Goal: Task Accomplishment & Management: Manage account settings

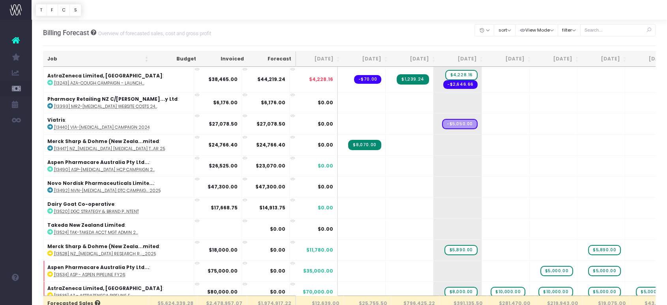
drag, startPoint x: 394, startPoint y: 4, endPoint x: 426, endPoint y: 21, distance: 36.1
click at [426, 21] on div "Billing Forecast Overview of forecasted sales, cost and gross profit Clear Filt…" at bounding box center [349, 33] width 613 height 26
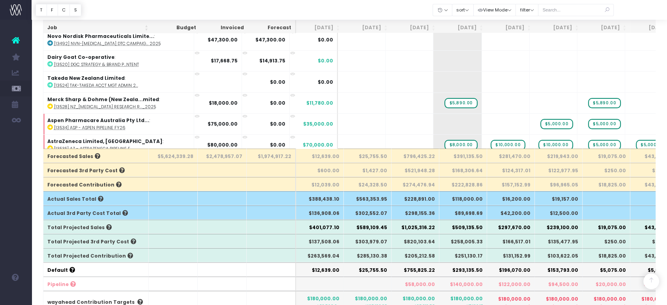
scroll to position [147, 0]
click at [373, 249] on th "$285,130.38" at bounding box center [368, 255] width 48 height 14
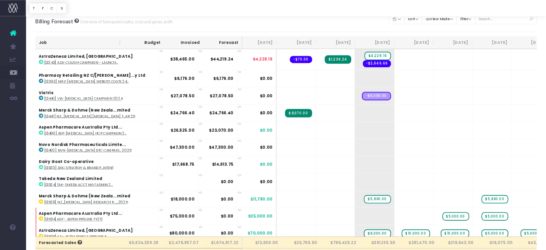
scroll to position [0, 0]
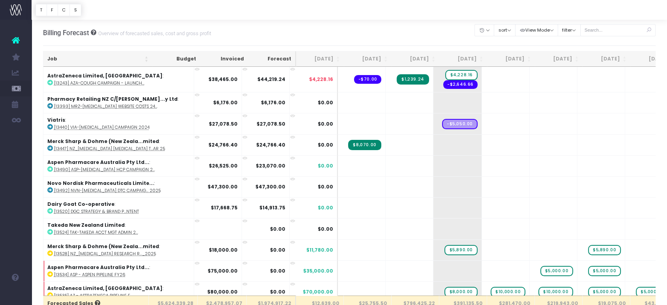
click at [423, 35] on div "Billing Forecast Overview of forecasted sales, cost and gross profit Clear Filt…" at bounding box center [349, 33] width 613 height 26
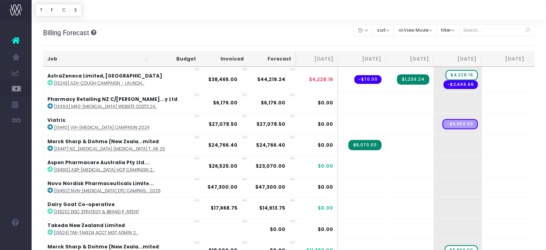
drag, startPoint x: 561, startPoint y: 25, endPoint x: 383, endPoint y: 15, distance: 178.0
click at [383, 15] on div at bounding box center [289, 10] width 514 height 20
click at [369, 58] on th "[DATE]" at bounding box center [368, 58] width 48 height 15
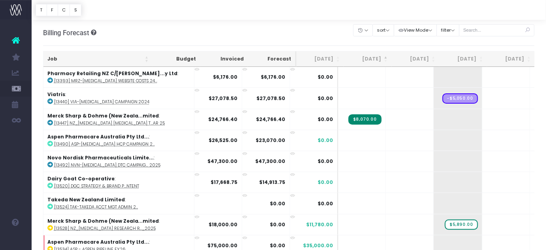
click at [369, 58] on th "[DATE]" at bounding box center [368, 58] width 48 height 15
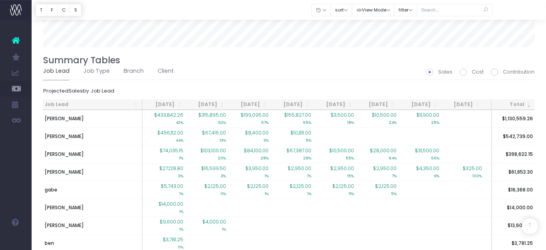
scroll to position [561, 0]
click at [160, 67] on link "Client" at bounding box center [166, 70] width 16 height 18
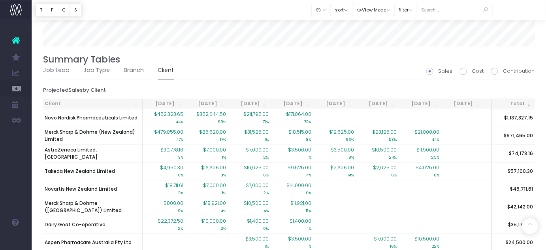
scroll to position [560, 0]
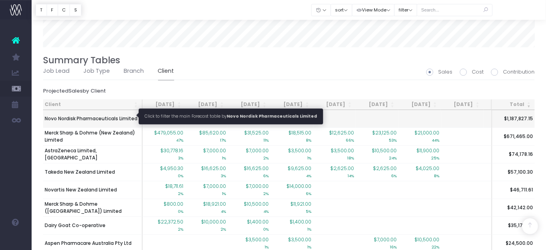
click at [101, 115] on span "Novo Nordisk Pharmaceuticals Limited" at bounding box center [91, 118] width 93 height 7
type input ""Novo Nordisk Pharmaceuticals Limited""
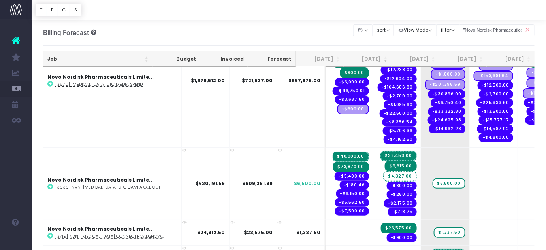
scroll to position [0, 0]
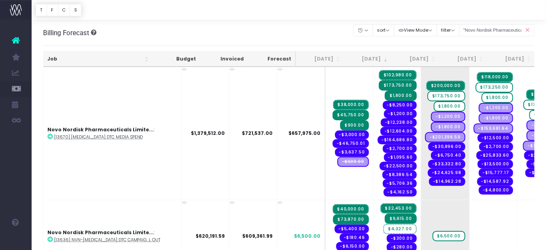
click at [77, 59] on th "Job" at bounding box center [97, 58] width 109 height 15
click at [419, 57] on th "[DATE]" at bounding box center [415, 58] width 48 height 15
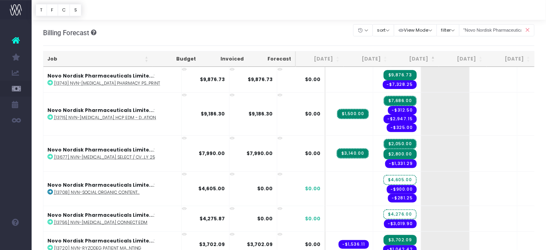
click at [419, 57] on th "[DATE]" at bounding box center [415, 58] width 48 height 15
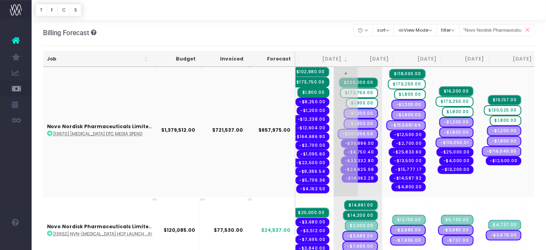
scroll to position [0, 99]
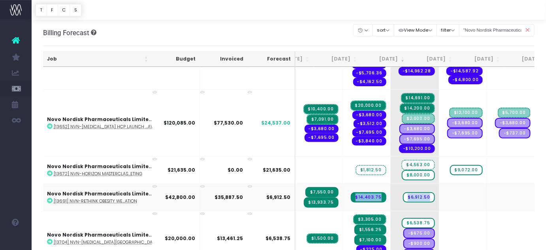
drag, startPoint x: 423, startPoint y: 179, endPoint x: 324, endPoint y: 184, distance: 99.2
click at [324, 184] on tr "Novo Nordisk Pharmaceuticals Limite... : [13691] NVN-Rethink Obesity We...ation…" at bounding box center [489, 196] width 952 height 27
click at [323, 30] on div "Billing Forecast Overview of forecasted sales, cost and gross profit Clear Filt…" at bounding box center [289, 33] width 492 height 26
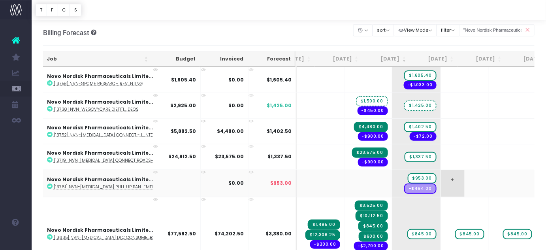
scroll to position [424, 29]
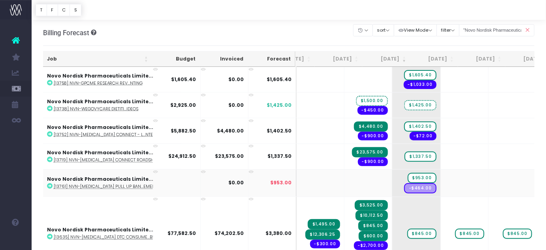
click at [125, 184] on abbr "[13761] NVN-[MEDICAL_DATA] Pull Up Ban...ement" at bounding box center [106, 187] width 104 height 6
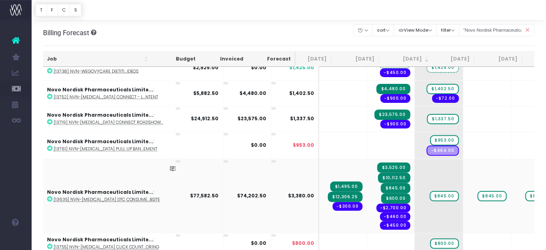
scroll to position [0, 7]
click at [376, 203] on span "-$2,700.00" at bounding box center [393, 207] width 34 height 9
click at [81, 197] on abbr "[13635] NVN-[MEDICAL_DATA] DTC Consume...bsite" at bounding box center [107, 200] width 107 height 6
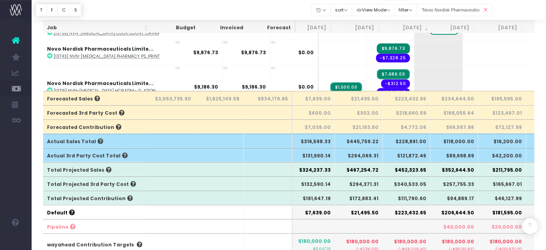
scroll to position [166, 0]
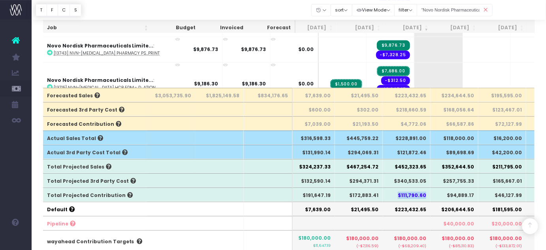
drag, startPoint x: 401, startPoint y: 194, endPoint x: 428, endPoint y: 193, distance: 26.5
click at [428, 193] on th "$111,790.60" at bounding box center [407, 194] width 48 height 14
click at [395, 190] on th "$111,790.60" at bounding box center [407, 194] width 48 height 14
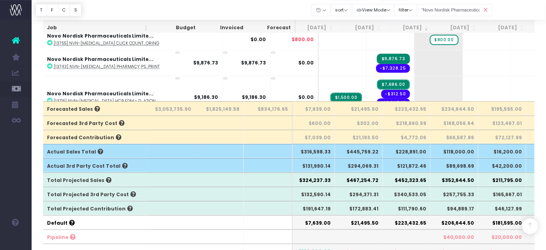
scroll to position [160, 0]
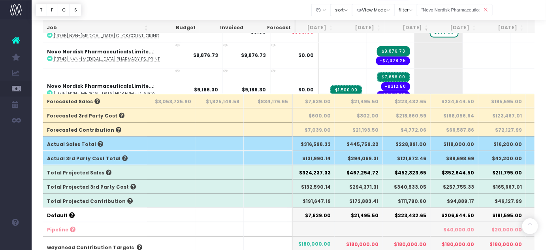
click at [485, 11] on icon at bounding box center [486, 10] width 14 height 16
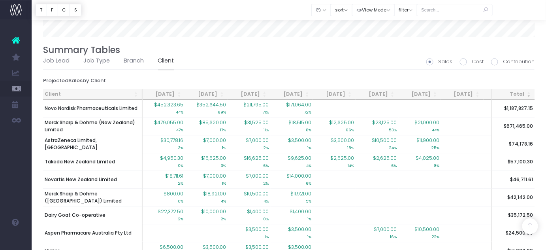
scroll to position [571, 0]
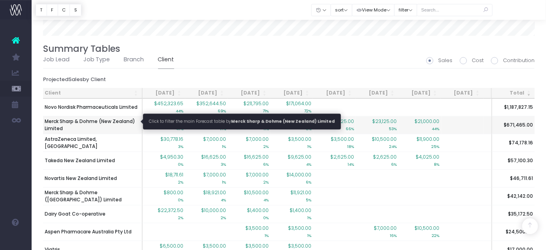
click at [120, 118] on span "Merck Sharp & Dohme (New Zealand) Limited" at bounding box center [93, 125] width 96 height 14
type input ""Merck Sharp & Dohme (New Zealand) Limited""
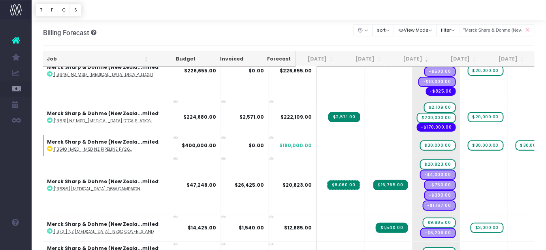
scroll to position [0, 7]
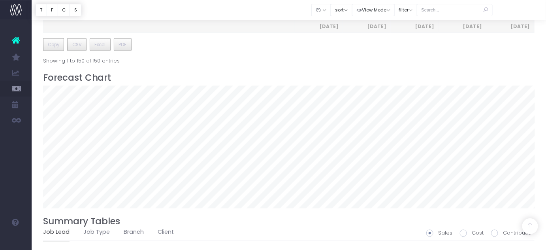
scroll to position [569, 0]
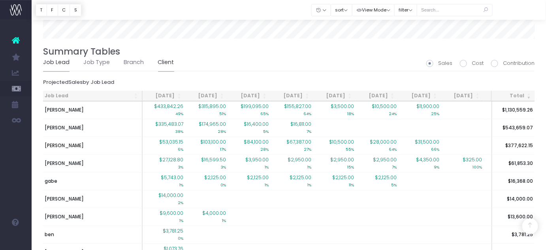
click at [161, 59] on link "Client" at bounding box center [166, 62] width 16 height 18
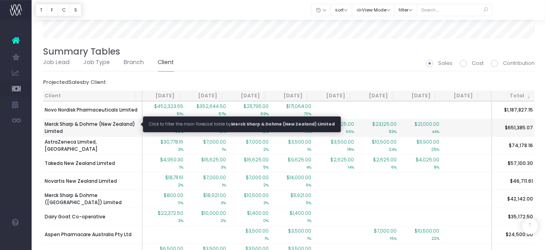
click at [99, 121] on span "Merck Sharp & Dohme (New Zealand) Limited" at bounding box center [93, 127] width 96 height 14
type input ""Merck Sharp & Dohme (New Zealand) Limited""
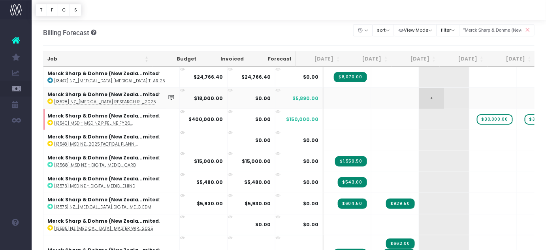
scroll to position [0, 0]
click at [419, 60] on th "[DATE]" at bounding box center [416, 58] width 48 height 15
click at [419, 60] on th "[DATE]" at bounding box center [415, 58] width 48 height 15
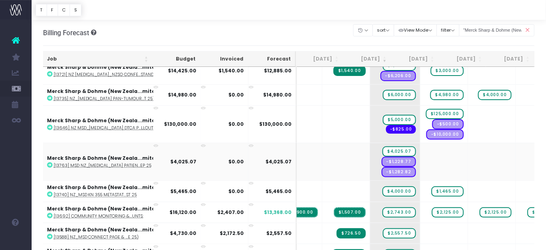
scroll to position [0, 49]
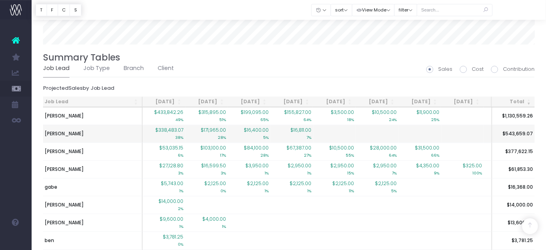
scroll to position [562, 0]
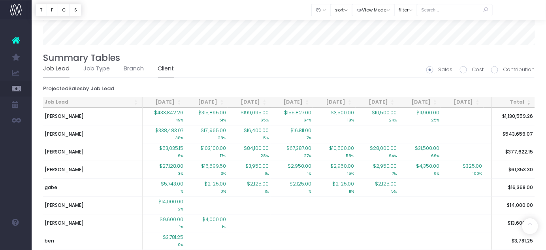
click at [160, 65] on link "Client" at bounding box center [166, 69] width 16 height 18
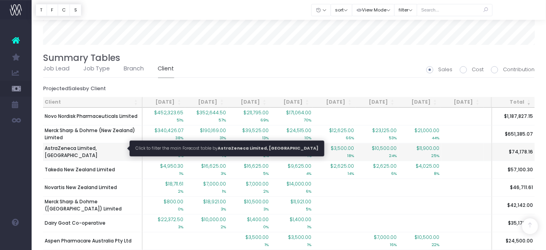
click at [96, 149] on span "AstraZeneca Limited, [GEOGRAPHIC_DATA]" at bounding box center [93, 152] width 96 height 14
type input ""AstraZeneca Limited, New Zealand""
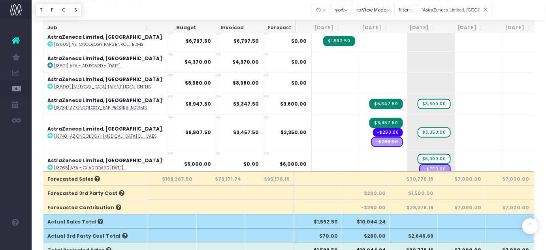
scroll to position [0, 0]
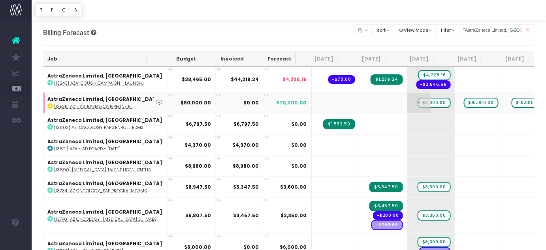
click at [421, 102] on span "$8,000.00" at bounding box center [433, 103] width 33 height 10
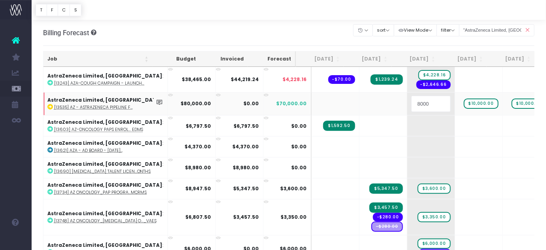
type input "0"
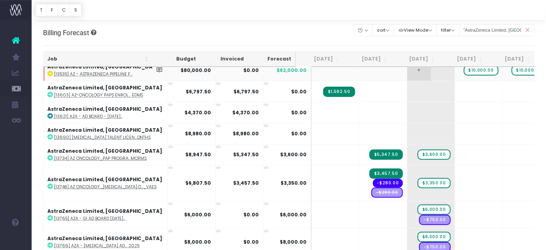
scroll to position [35, 0]
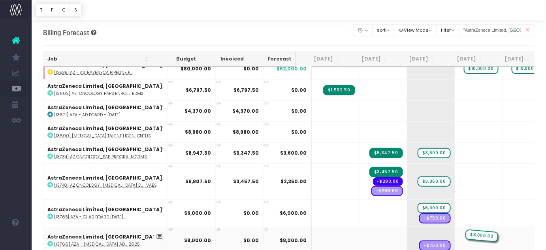
drag, startPoint x: 417, startPoint y: 230, endPoint x: 443, endPoint y: 228, distance: 26.1
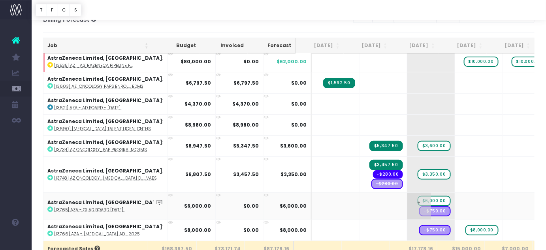
scroll to position [17, 0]
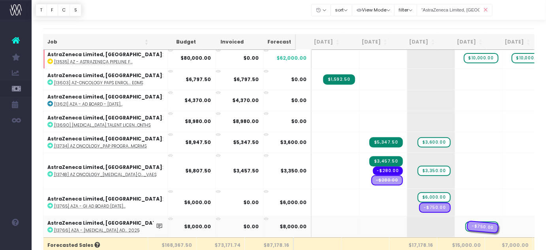
drag, startPoint x: 419, startPoint y: 218, endPoint x: 456, endPoint y: 225, distance: 37.8
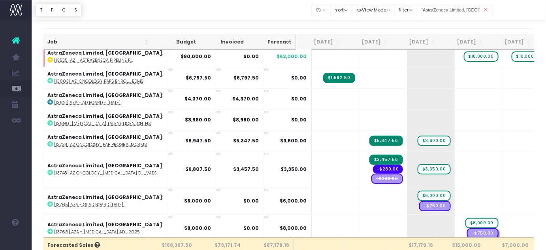
scroll to position [35, 0]
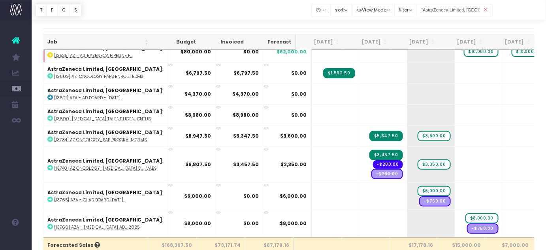
click at [485, 8] on icon at bounding box center [486, 10] width 14 height 16
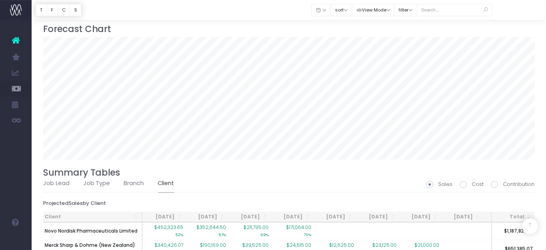
scroll to position [524, 0]
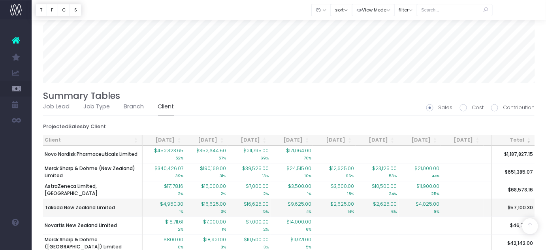
click at [164, 200] on span "$4,950.30" at bounding box center [171, 203] width 23 height 7
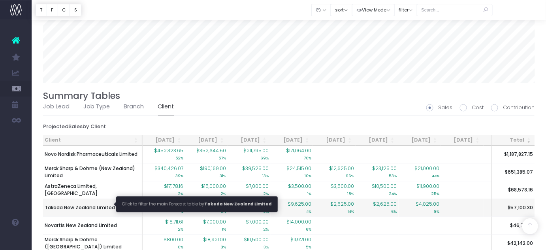
click at [106, 205] on span "Takeda New Zealand Limited" at bounding box center [80, 207] width 70 height 7
type input ""Takeda New Zealand Limited""
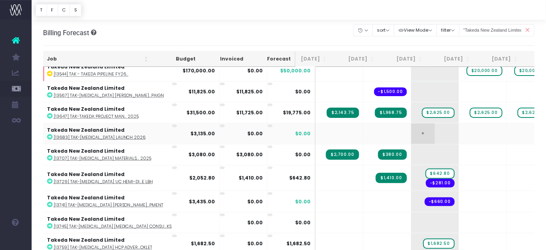
scroll to position [0, 0]
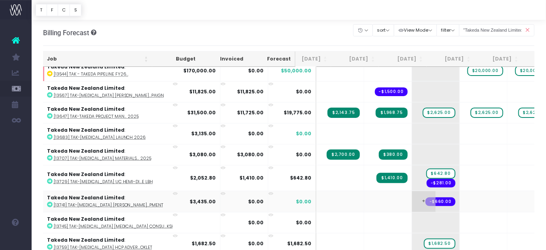
click at [412, 191] on span "+" at bounding box center [424, 201] width 24 height 21
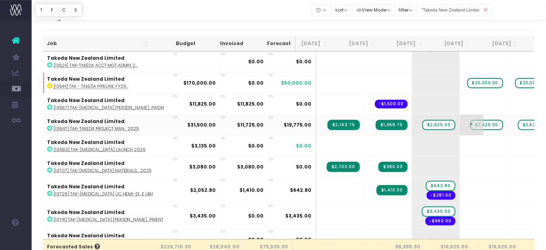
scroll to position [16, 0]
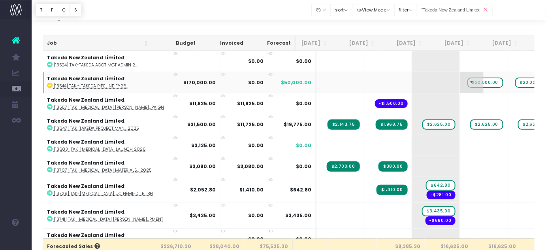
click at [467, 84] on span "$20,000.00" at bounding box center [485, 82] width 36 height 10
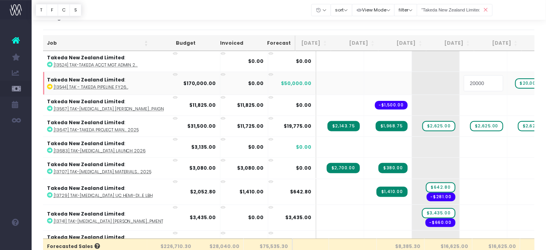
type input "0"
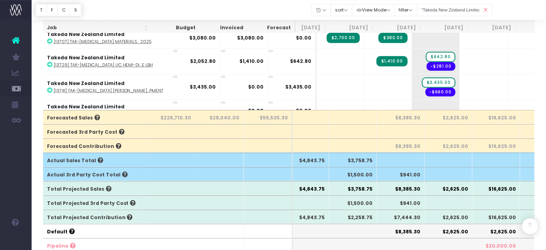
scroll to position [145, 0]
click at [483, 9] on icon at bounding box center [486, 10] width 14 height 16
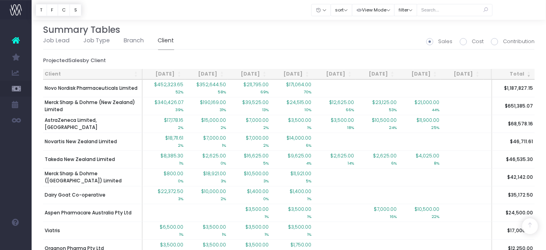
scroll to position [591, 0]
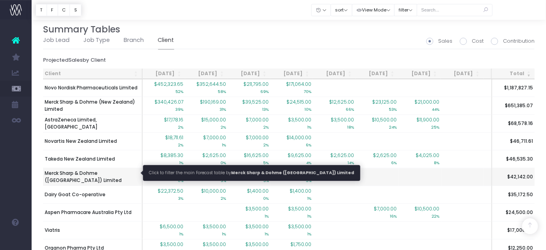
click at [110, 171] on span "Merck Sharp & Dohme ([GEOGRAPHIC_DATA]) Limited" at bounding box center [93, 176] width 96 height 14
type input ""Merck Sharp & Dohme (Australia) Limited""
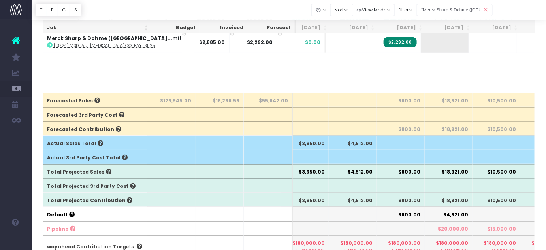
scroll to position [0, 0]
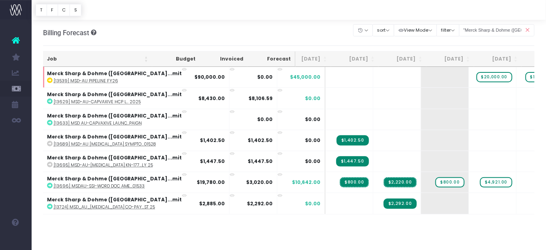
click at [165, 25] on div "Billing Forecast Overview of forecasted sales, cost and gross profit Clear Filt…" at bounding box center [289, 33] width 492 height 26
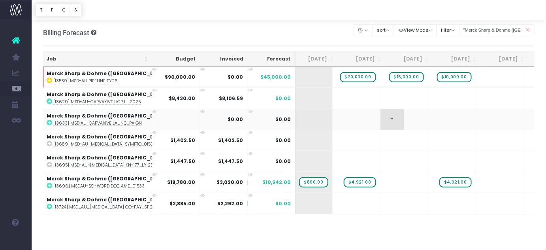
scroll to position [0, 152]
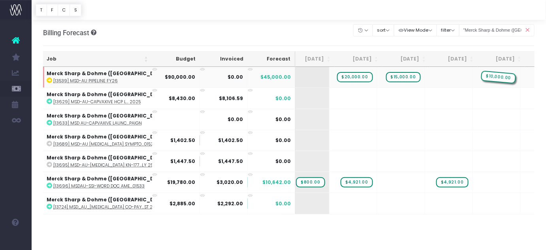
drag, startPoint x: 411, startPoint y: 77, endPoint x: 435, endPoint y: 71, distance: 24.8
drag, startPoint x: 457, startPoint y: 75, endPoint x: 424, endPoint y: 74, distance: 32.4
click at [337, 79] on span "$20,000.00" at bounding box center [355, 77] width 36 height 10
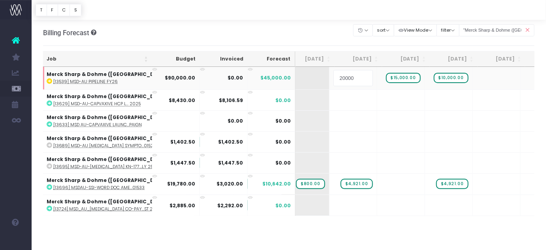
type input "0"
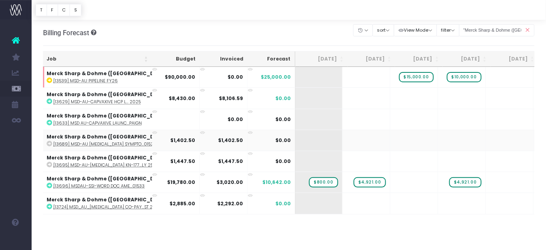
scroll to position [0, 137]
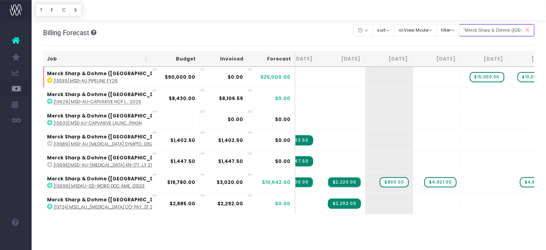
click at [479, 30] on input ""Merck Sharp & Dohme (Australia) Limited"" at bounding box center [497, 30] width 76 height 12
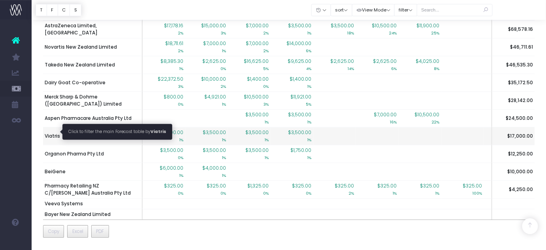
click at [52, 132] on span "Viatris" at bounding box center [52, 135] width 15 height 7
type input ""Viatris""
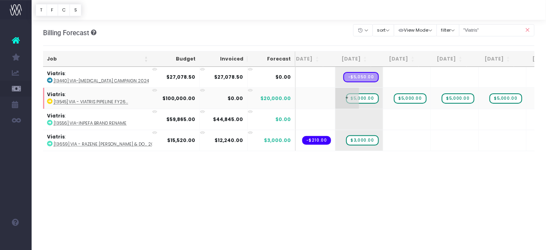
click at [354, 101] on span "$5,000.00" at bounding box center [362, 98] width 33 height 10
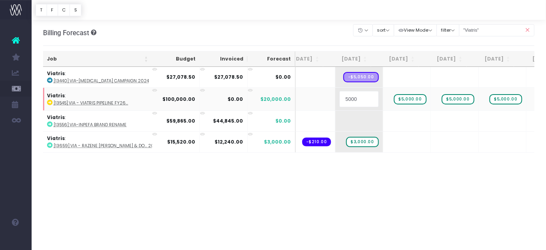
type input "0"
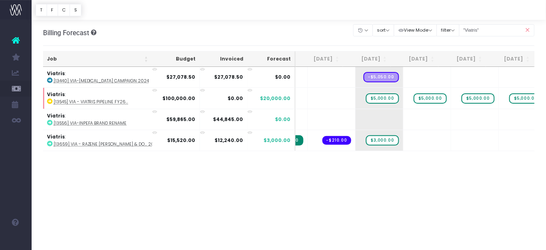
scroll to position [0, 47]
click at [473, 22] on div ""Viatris"" at bounding box center [497, 30] width 76 height 16
click at [475, 29] on input ""Viatris"" at bounding box center [497, 30] width 76 height 12
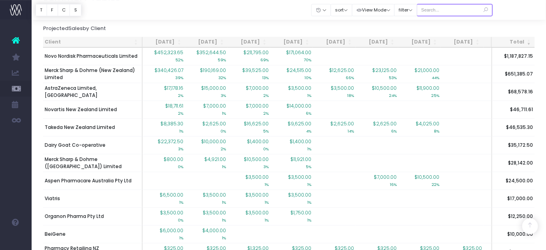
scroll to position [622, 0]
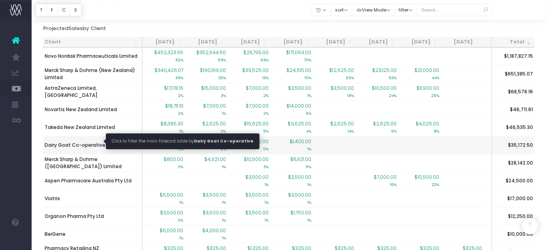
click at [77, 141] on span "Dairy Goat Co-operative" at bounding box center [75, 144] width 61 height 7
type input ""Dairy Goat Co-operative""
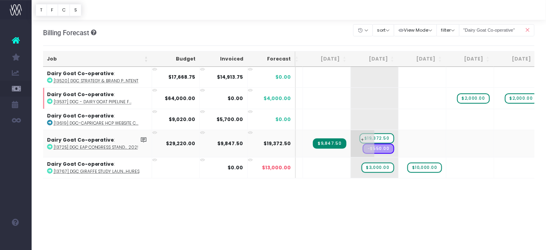
scroll to position [0, 41]
click at [60, 121] on abbr "[13619] DGC-Capricare HCP Website C..." at bounding box center [96, 123] width 85 height 6
click at [468, 26] on input ""Dairy Goat Co-operative"" at bounding box center [497, 30] width 76 height 12
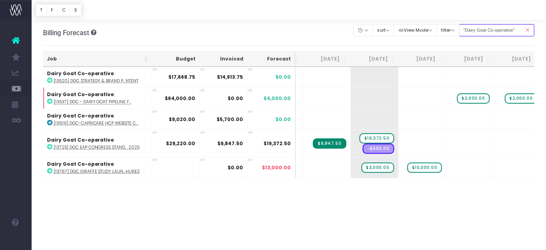
click at [468, 26] on input ""Dairy Goat Co-operative"" at bounding box center [497, 30] width 76 height 12
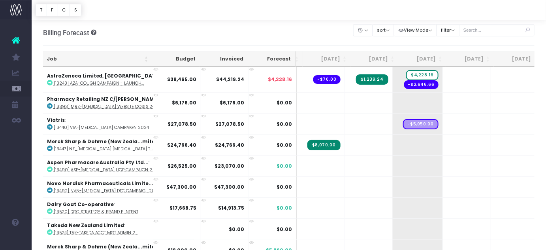
click at [195, 34] on div "Billing Forecast Overview of forecasted sales, cost and gross profit Clear Filt…" at bounding box center [289, 33] width 492 height 26
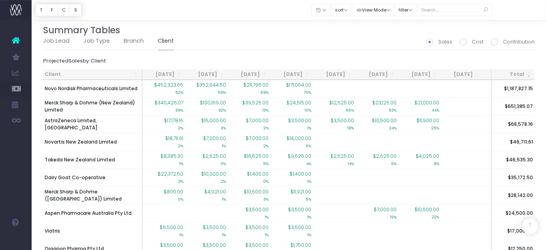
scroll to position [686, 0]
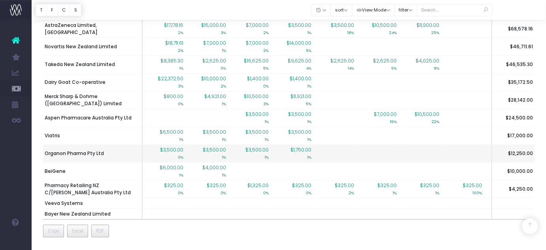
click at [120, 147] on td "Organon Pharma Pty Ltd" at bounding box center [93, 153] width 100 height 18
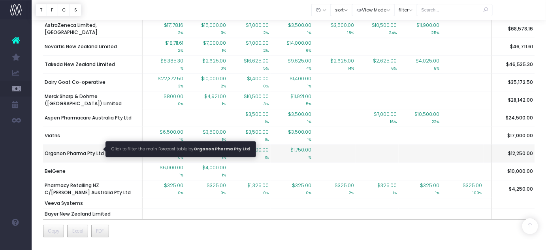
click at [96, 150] on span "Organon Pharma Pty Ltd" at bounding box center [74, 153] width 59 height 7
type input ""Organon Pharma Pty Ltd""
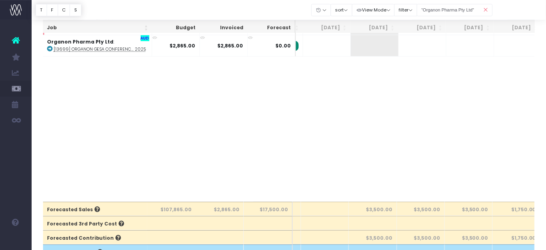
scroll to position [0, 0]
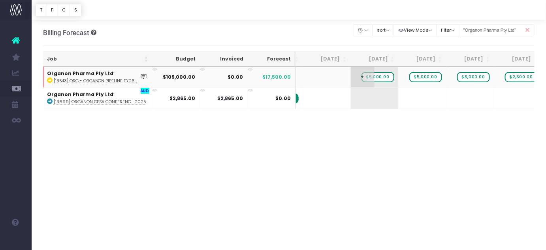
click at [383, 77] on span "$5,000.00" at bounding box center [377, 77] width 33 height 10
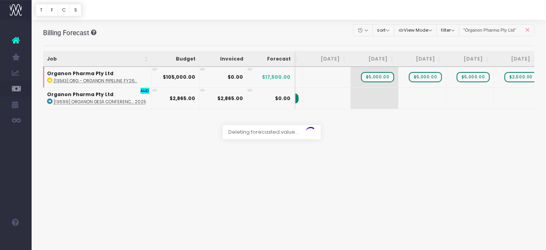
click at [430, 75] on div at bounding box center [273, 125] width 546 height 250
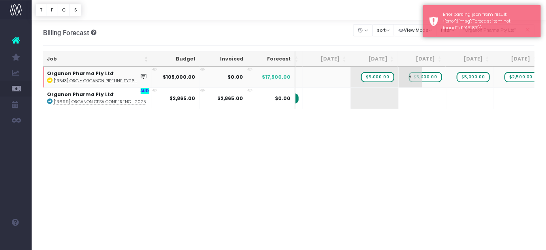
click at [423, 79] on span "$5,000.00" at bounding box center [425, 77] width 33 height 10
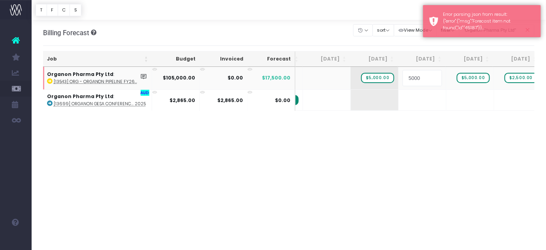
type input "0"
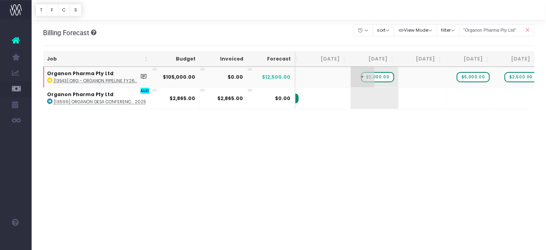
click at [383, 78] on span "$5,000.00" at bounding box center [377, 77] width 33 height 10
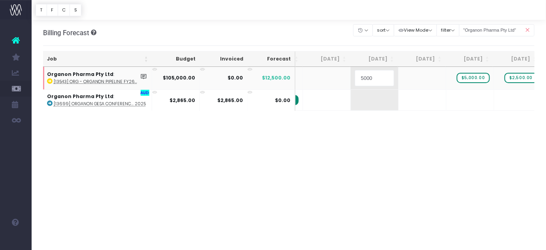
type input "0"
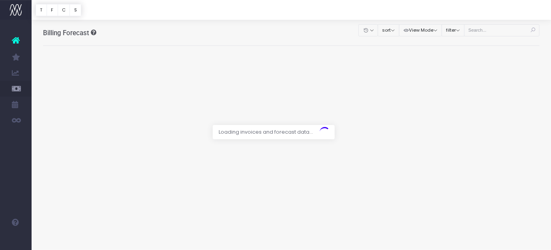
click at [482, 29] on div at bounding box center [275, 125] width 551 height 250
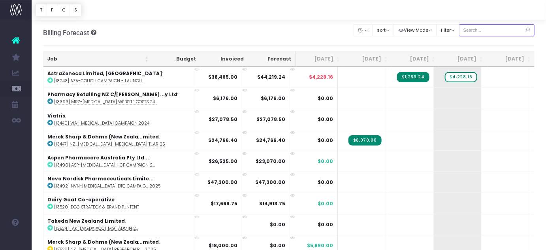
click at [481, 28] on input "text" at bounding box center [497, 30] width 76 height 12
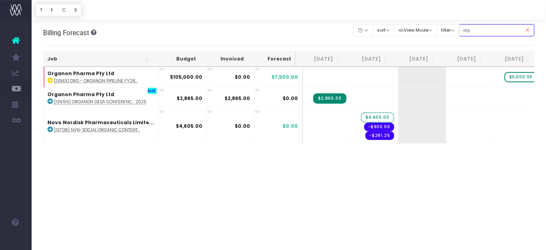
type input "org"
click at [530, 27] on icon at bounding box center [527, 30] width 14 height 16
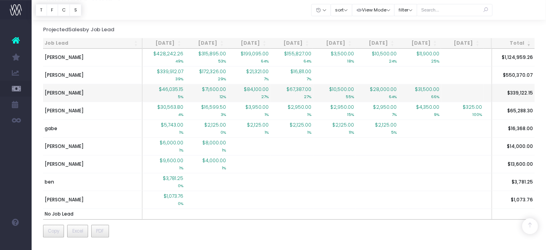
scroll to position [550, 0]
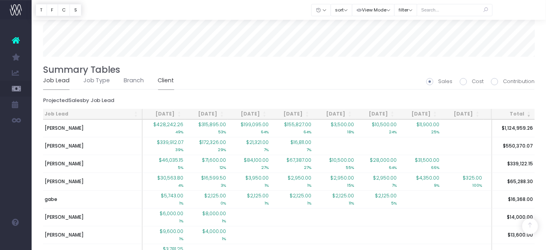
click at [166, 77] on link "Client" at bounding box center [166, 80] width 16 height 18
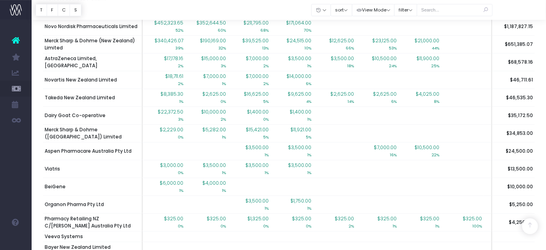
scroll to position [686, 0]
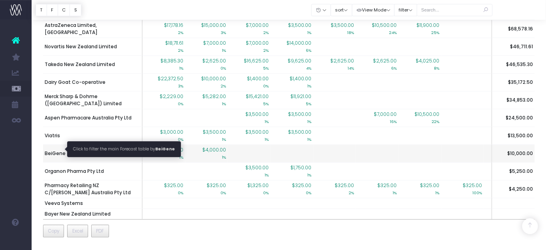
click at [57, 150] on span "BeiGene" at bounding box center [55, 153] width 21 height 7
type input ""BeiGene""
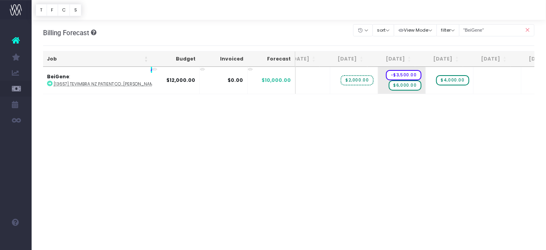
scroll to position [0, 24]
click at [468, 32] on input ""BeiGene"" at bounding box center [497, 30] width 76 height 12
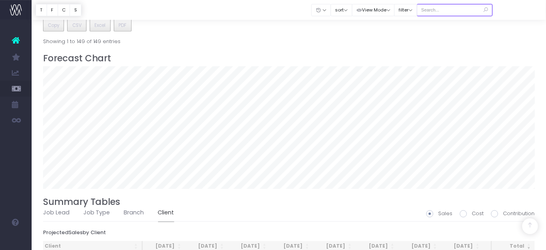
scroll to position [418, 0]
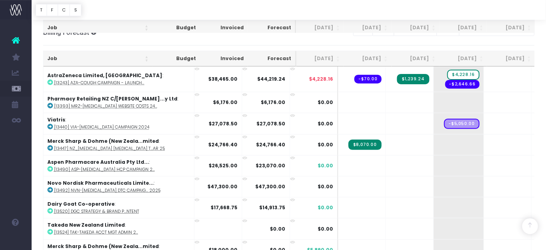
scroll to position [150, 0]
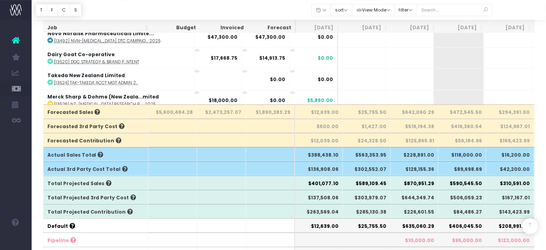
click at [416, 210] on th "$226,601.55" at bounding box center [415, 211] width 48 height 14
click at [223, 168] on th at bounding box center [221, 168] width 49 height 14
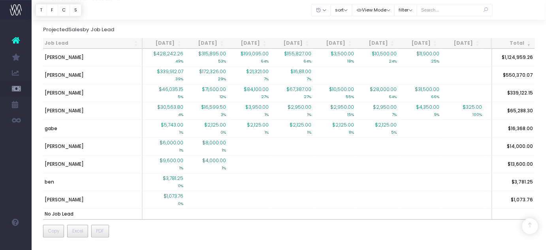
scroll to position [560, 0]
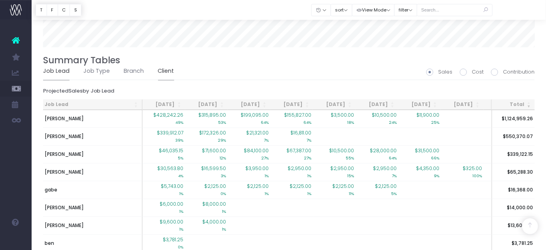
click at [164, 69] on link "Client" at bounding box center [166, 71] width 16 height 18
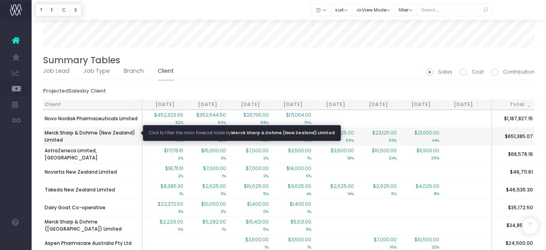
click at [91, 131] on span "Merck Sharp & Dohme (New Zealand) Limited" at bounding box center [93, 136] width 96 height 14
type input ""Merck Sharp & Dohme (New Zealand) Limited""
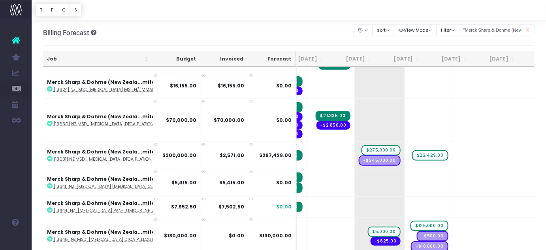
scroll to position [354, 64]
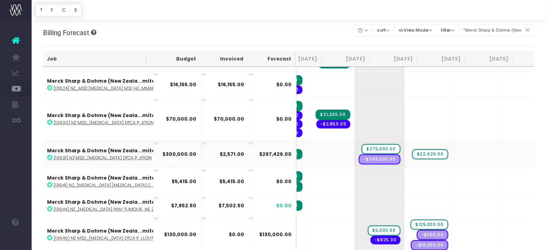
click at [96, 155] on abbr "[13631] NZ MSD_[MEDICAL_DATA] DTCA P...ation" at bounding box center [103, 158] width 98 height 6
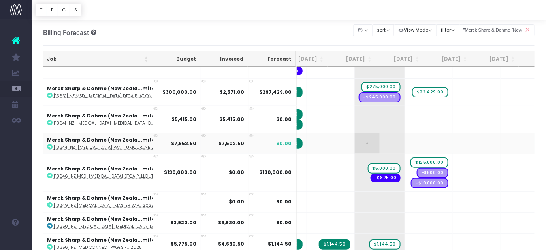
scroll to position [419, 64]
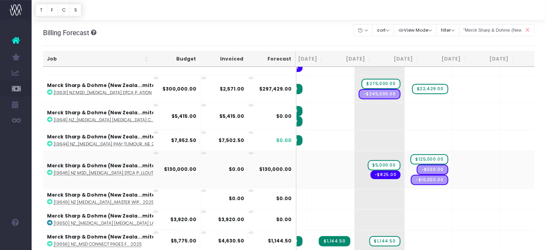
click at [118, 170] on abbr "[13646] NZ MSD_[MEDICAL_DATA] DTCA P...llout" at bounding box center [104, 173] width 100 height 6
click at [107, 90] on abbr "[13631] NZ MSD_[MEDICAL_DATA] DTCA P...ation" at bounding box center [103, 93] width 98 height 6
